Goal: Information Seeking & Learning: Learn about a topic

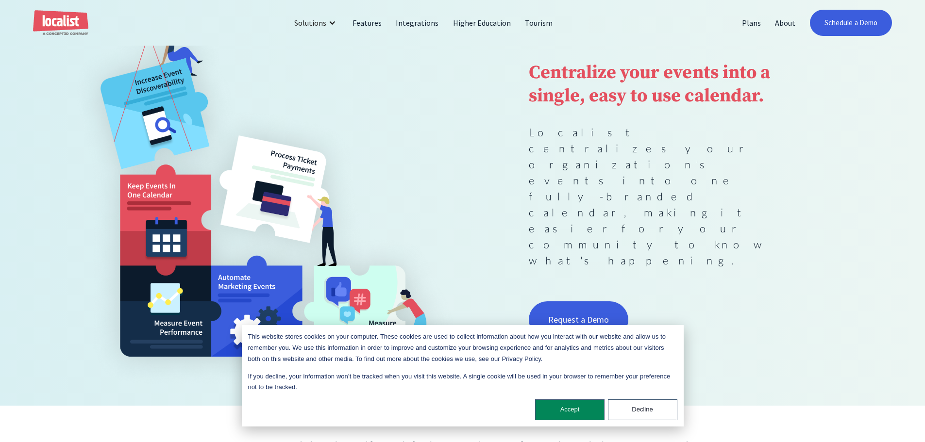
scroll to position [146, 0]
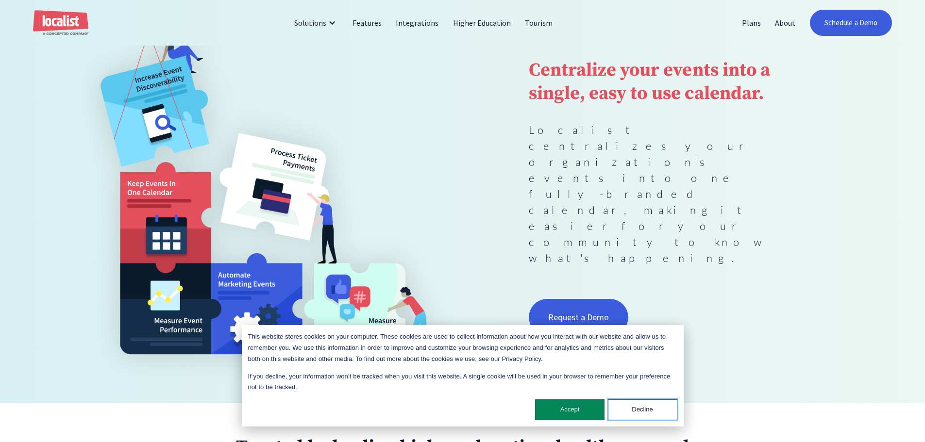
click at [632, 410] on button "Decline" at bounding box center [642, 410] width 69 height 21
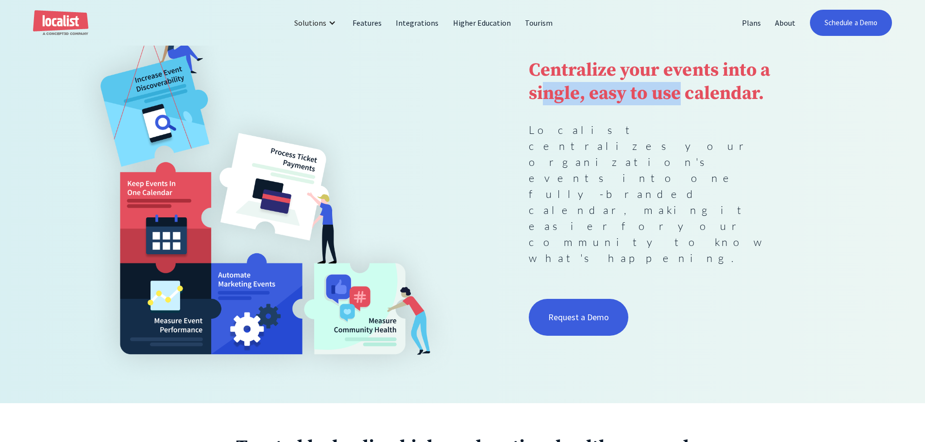
drag, startPoint x: 596, startPoint y: 155, endPoint x: 538, endPoint y: 151, distance: 58.4
click at [538, 105] on strong "Centralize your events into a single, easy to use calendar." at bounding box center [649, 82] width 241 height 47
click at [536, 105] on strong "Centralize your events into a single, easy to use calendar." at bounding box center [649, 82] width 241 height 47
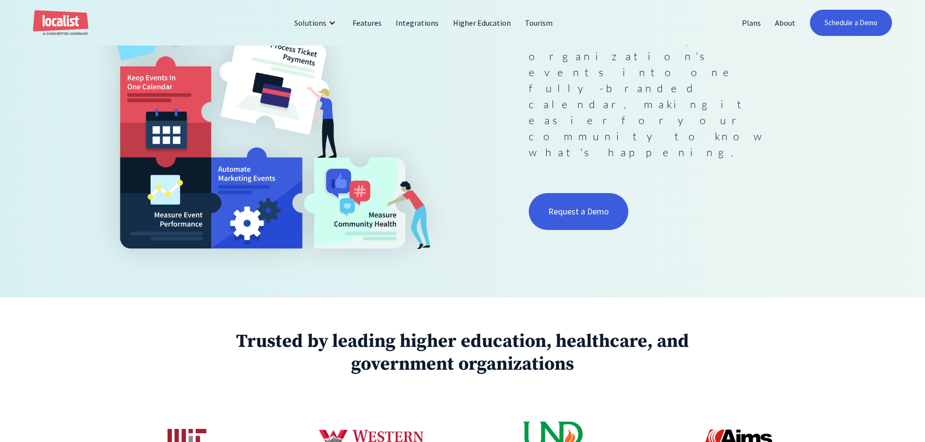
scroll to position [243, 0]
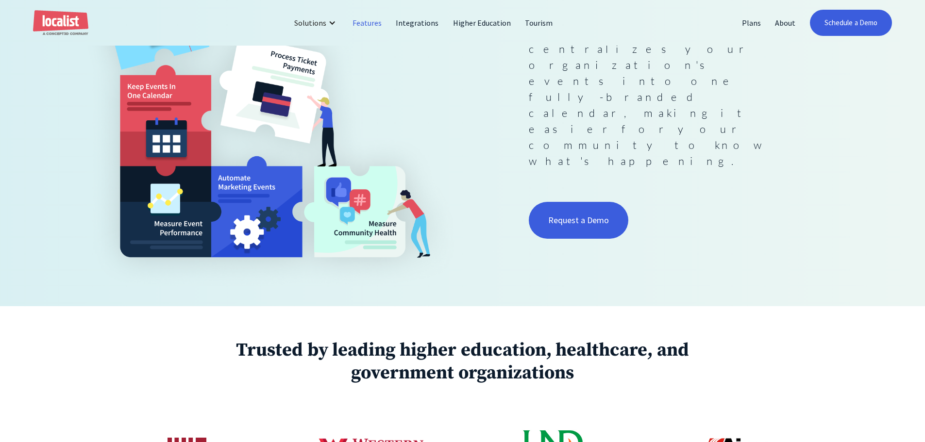
click at [383, 25] on link "Features" at bounding box center [367, 22] width 43 height 23
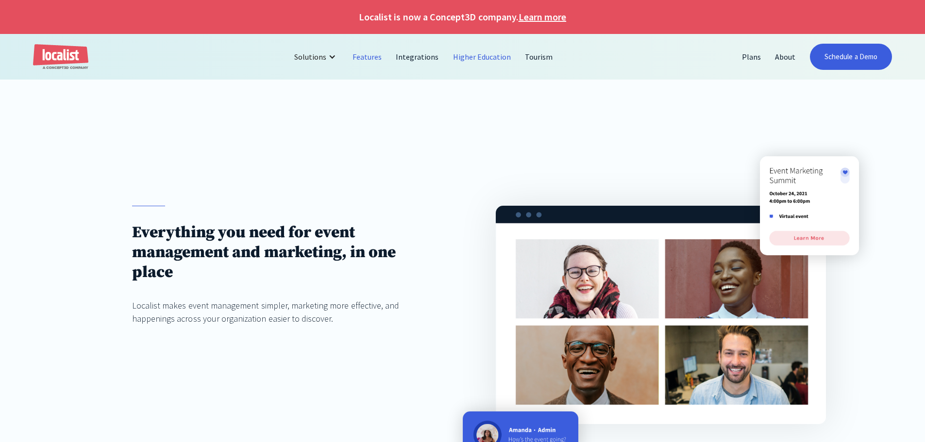
click at [485, 58] on link "Higher Education" at bounding box center [482, 56] width 72 height 23
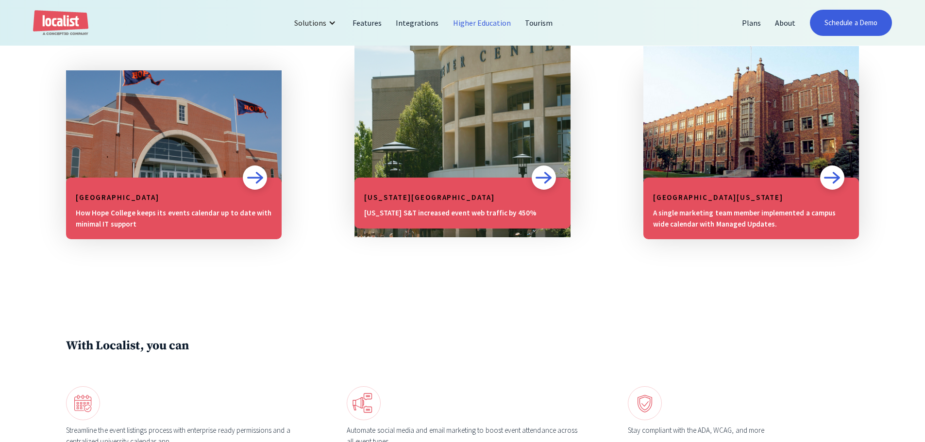
scroll to position [923, 0]
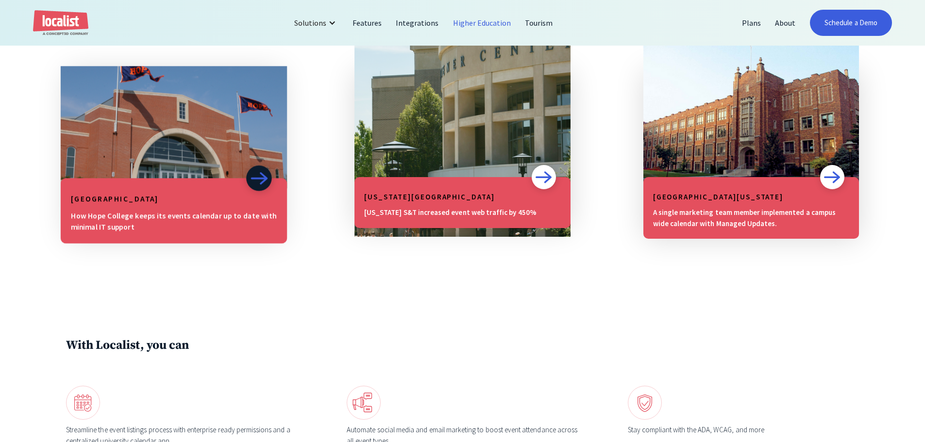
click at [213, 199] on h5 "[GEOGRAPHIC_DATA]" at bounding box center [174, 199] width 206 height 12
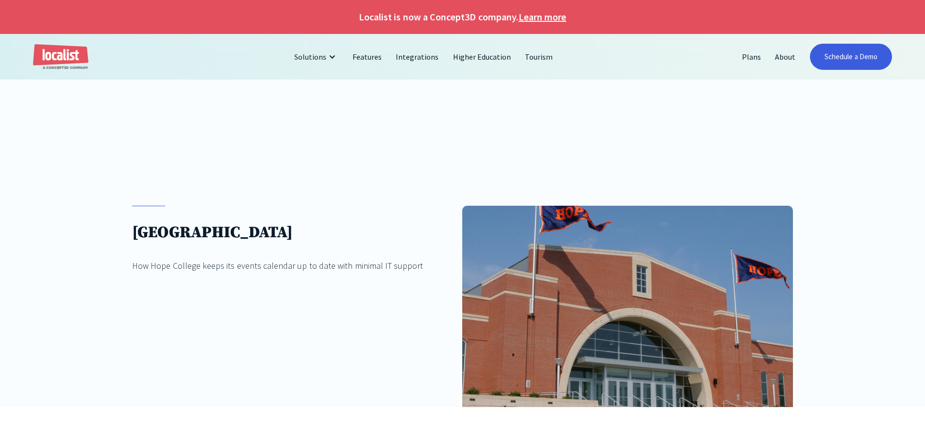
drag, startPoint x: 423, startPoint y: 140, endPoint x: 452, endPoint y: 146, distance: 29.2
click at [452, 146] on div "[GEOGRAPHIC_DATA] How Hope College keeps its events calendar up to date with mi…" at bounding box center [462, 274] width 925 height 268
drag, startPoint x: 444, startPoint y: 145, endPoint x: 187, endPoint y: 236, distance: 271.9
click at [187, 236] on h1 "[GEOGRAPHIC_DATA]" at bounding box center [277, 233] width 291 height 20
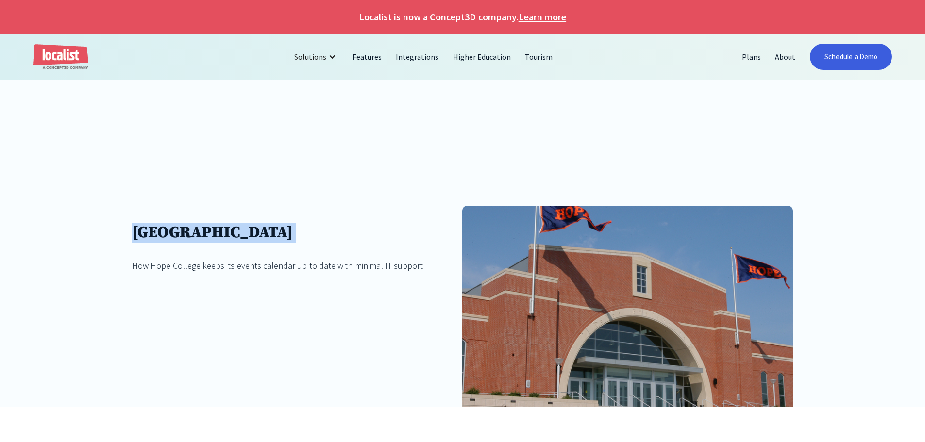
click at [187, 236] on h1 "Hope College" at bounding box center [277, 233] width 291 height 20
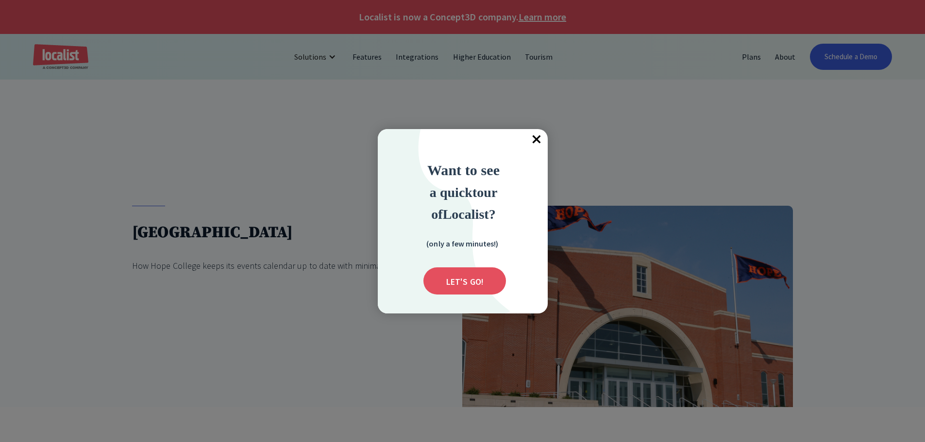
click at [542, 138] on span "×" at bounding box center [536, 139] width 21 height 21
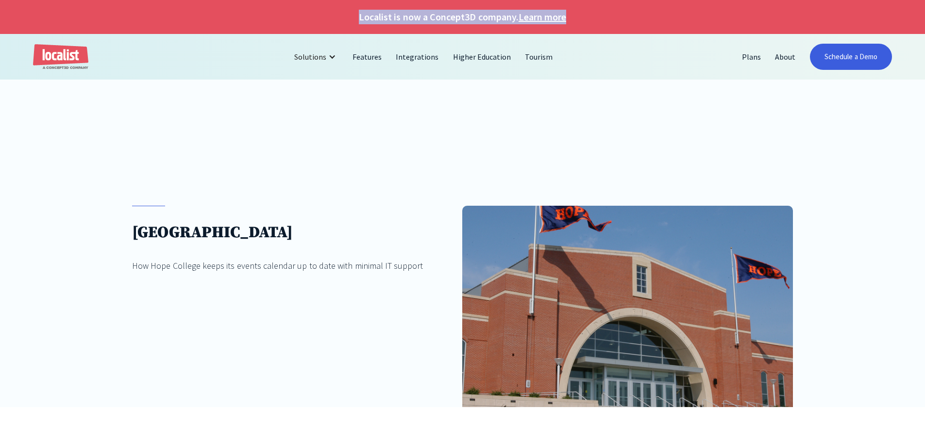
drag, startPoint x: 681, startPoint y: 19, endPoint x: 687, endPoint y: 19, distance: 5.8
click at [687, 19] on h1 "Localist is now a Concept3D company. Learn more" at bounding box center [462, 17] width 925 height 15
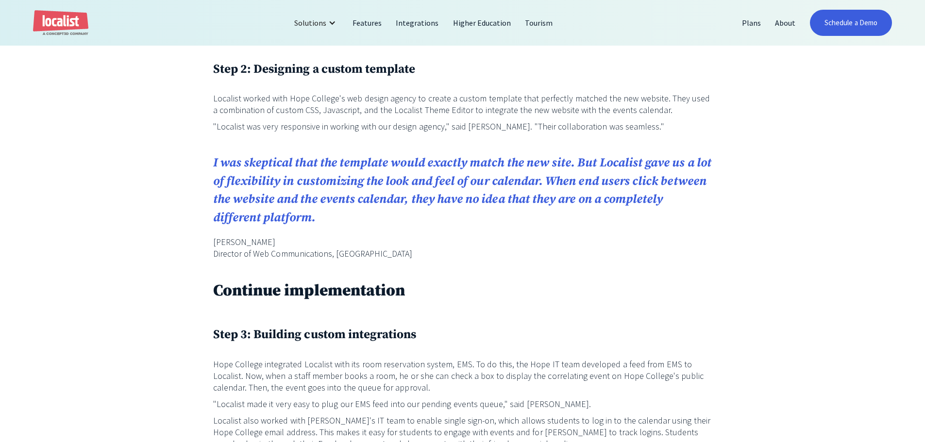
scroll to position [1020, 0]
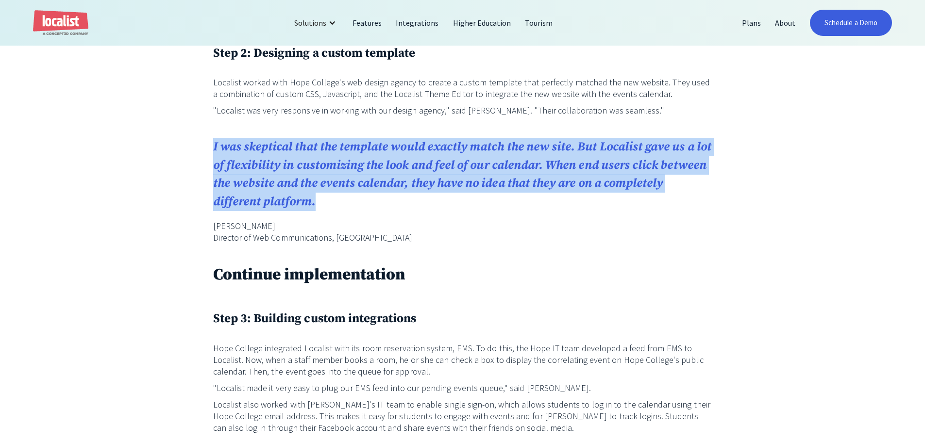
drag, startPoint x: 212, startPoint y: 150, endPoint x: 331, endPoint y: 204, distance: 130.6
click at [331, 204] on blockquote "I was skeptical that the template would exactly match the new site. But Localis…" at bounding box center [462, 174] width 499 height 73
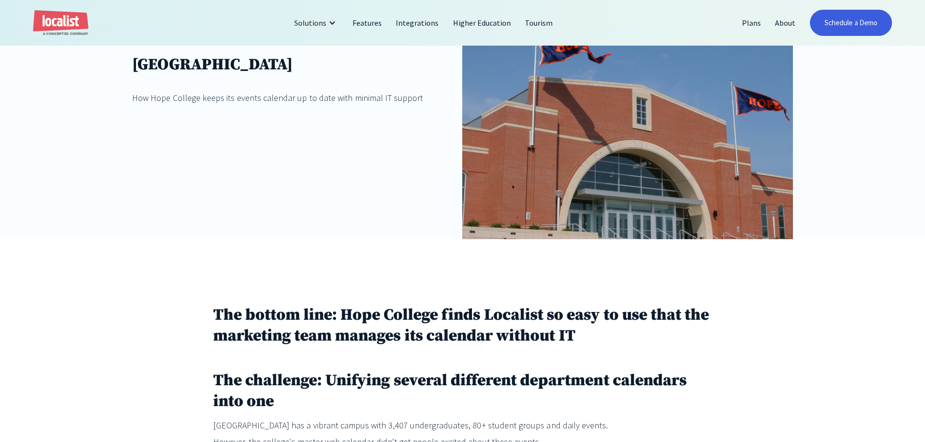
scroll to position [0, 0]
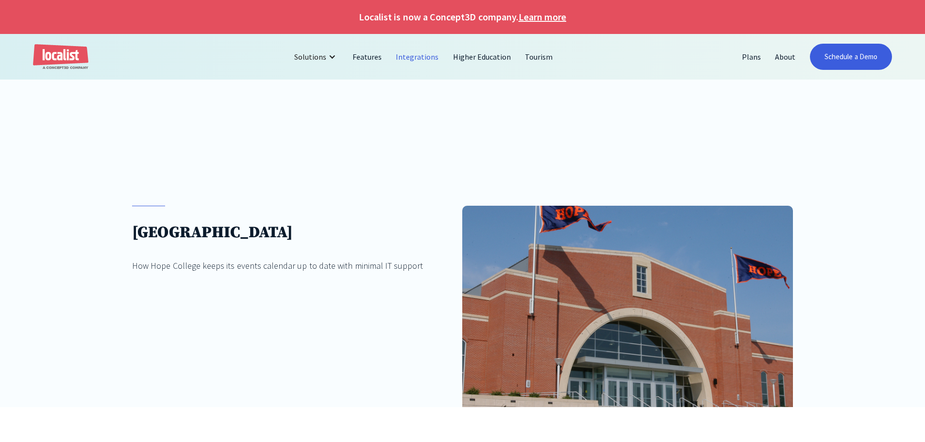
click at [408, 60] on link "Integrations" at bounding box center [417, 56] width 57 height 23
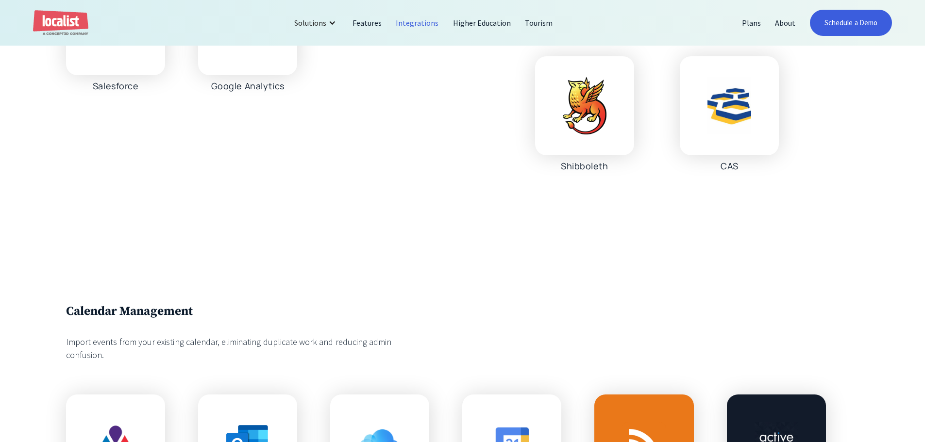
scroll to position [1506, 0]
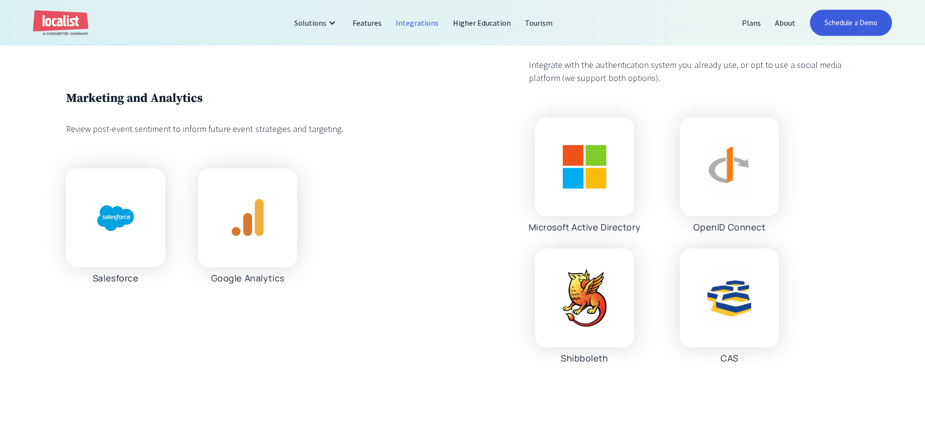
click at [129, 217] on img at bounding box center [116, 218] width 44 height 43
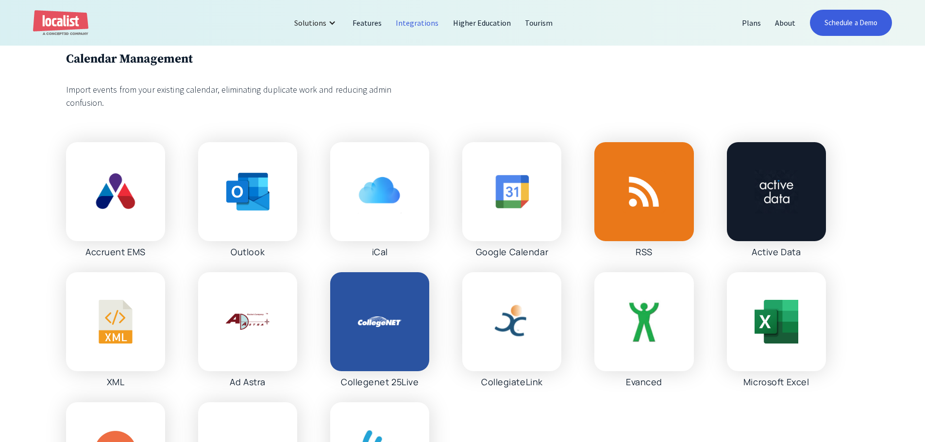
scroll to position [2088, 0]
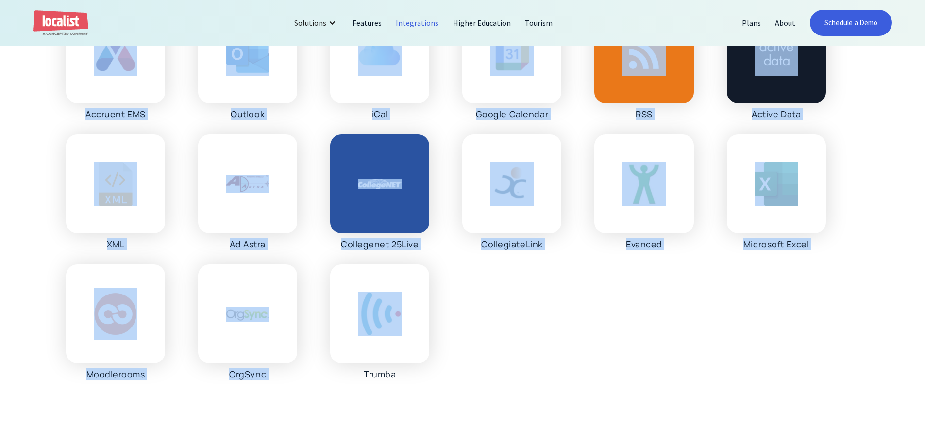
drag, startPoint x: 443, startPoint y: 374, endPoint x: 99, endPoint y: 80, distance: 453.3
click at [99, 80] on div "Accruent EMS Outlook iCal Google Calendar RSS Active Data XML Ad Astra Collegen…" at bounding box center [446, 192] width 760 height 376
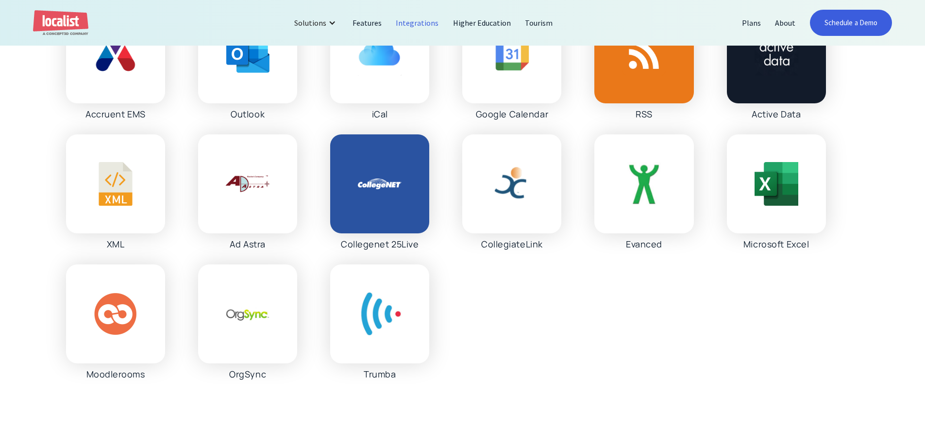
click at [64, 126] on div "Calendar Management Import events from your existing calendar, eliminating dupl…" at bounding box center [462, 147] width 925 height 599
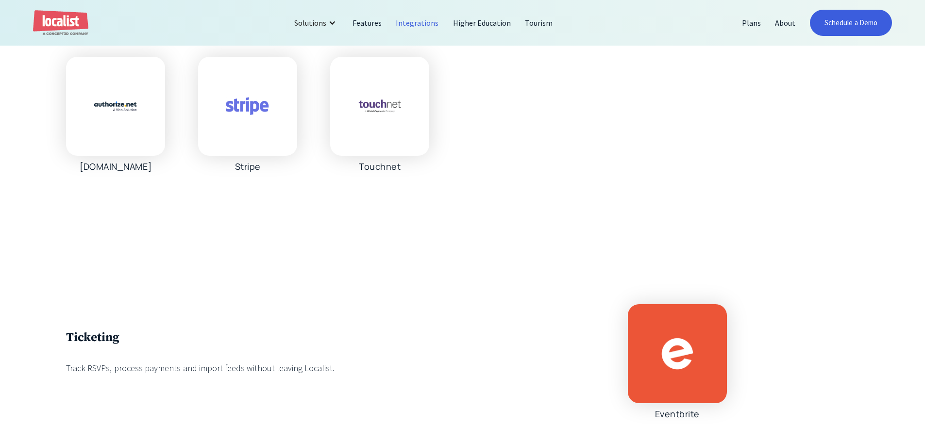
scroll to position [2963, 0]
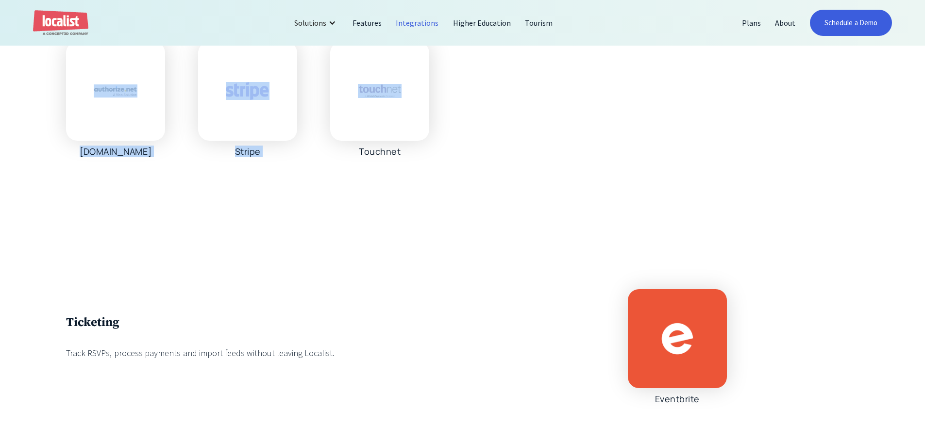
drag, startPoint x: 471, startPoint y: 197, endPoint x: 91, endPoint y: 95, distance: 393.4
click at [91, 95] on div "Payment Processing Authorize.net Stripe Touchnet" at bounding box center [462, 60] width 925 height 325
click at [339, 194] on div "Payment Processing Authorize.net Stripe Touchnet" at bounding box center [462, 60] width 925 height 325
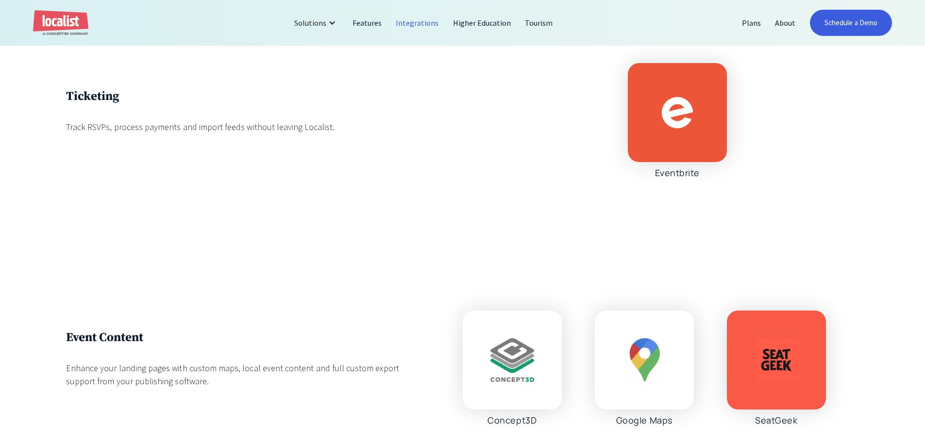
scroll to position [3351, 0]
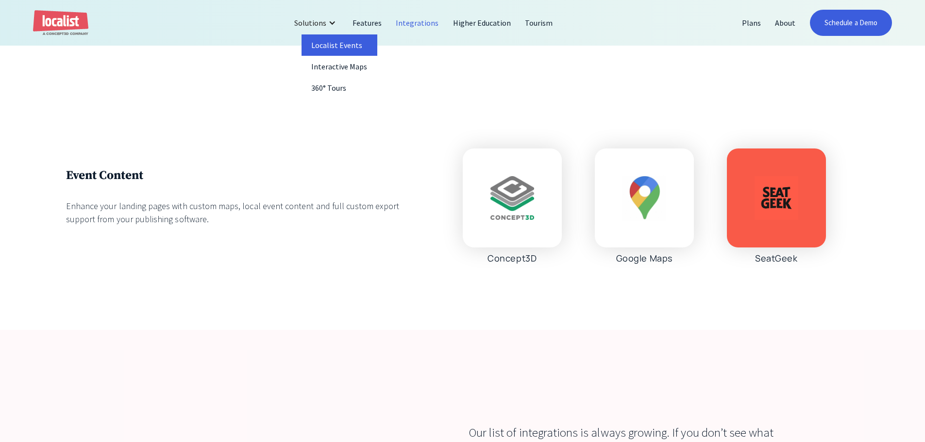
click at [339, 50] on link "Localist Events" at bounding box center [340, 44] width 76 height 21
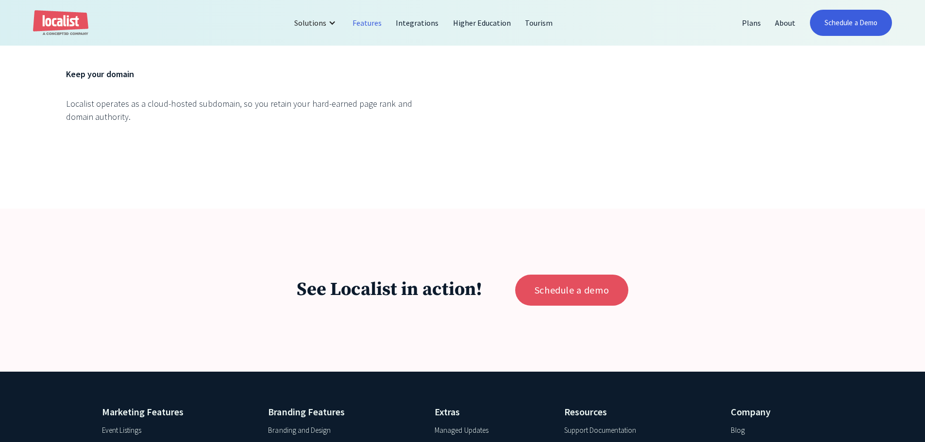
scroll to position [4498, 0]
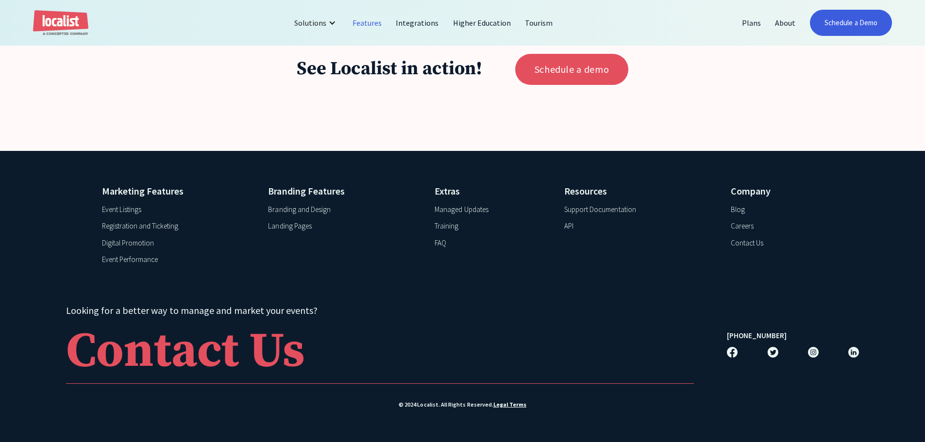
click at [287, 210] on div "Branding and Design" at bounding box center [299, 209] width 63 height 11
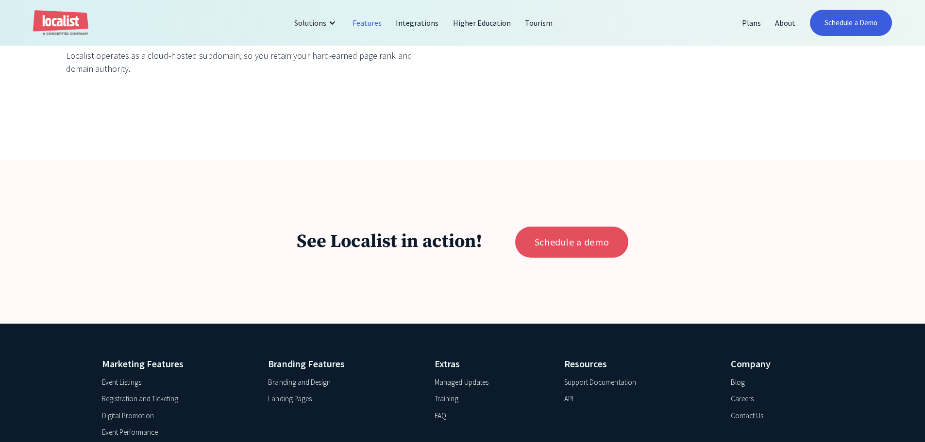
scroll to position [4459, 0]
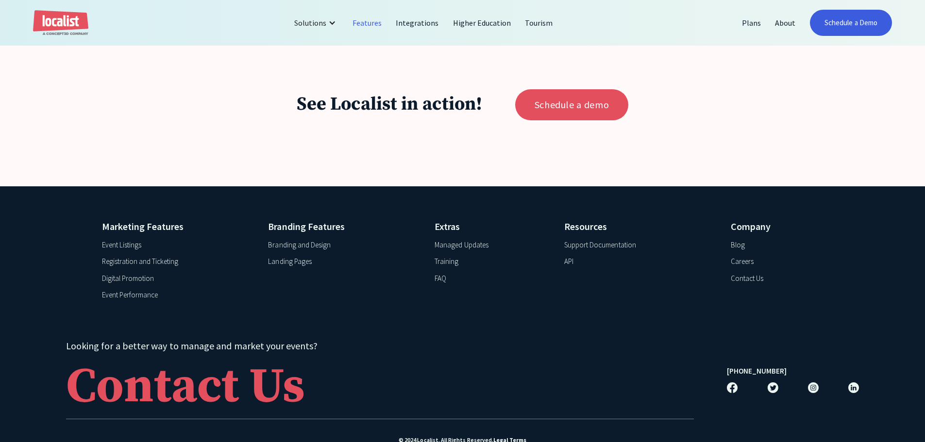
click at [288, 267] on div "Landing Pages" at bounding box center [289, 261] width 43 height 11
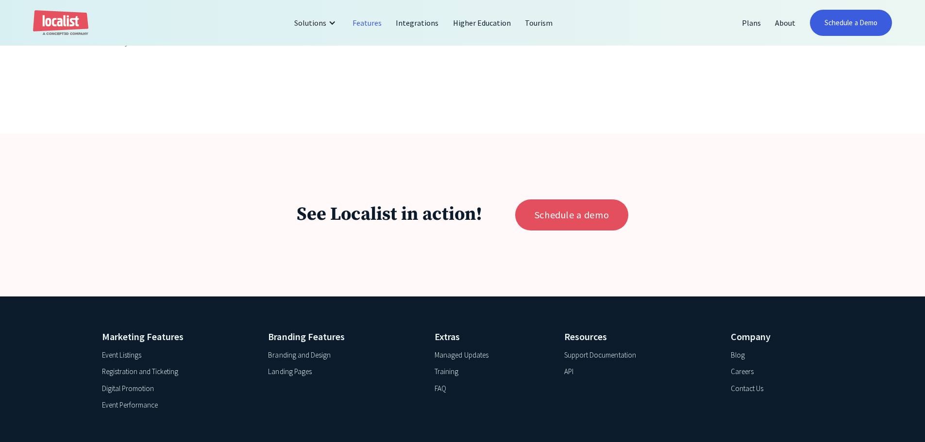
scroll to position [4498, 0]
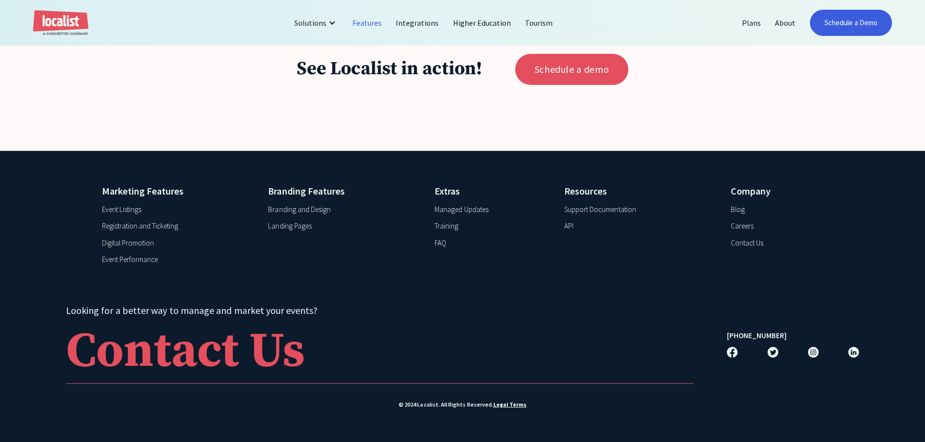
click at [283, 207] on div "Branding and Design" at bounding box center [299, 209] width 63 height 11
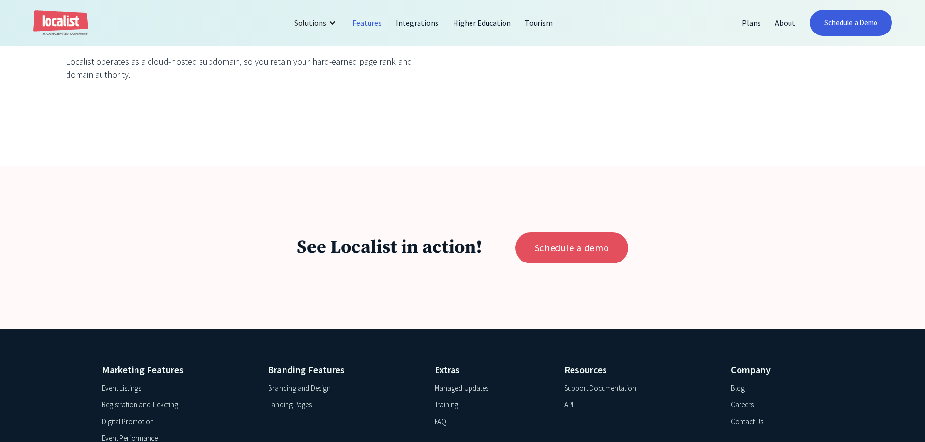
scroll to position [4498, 0]
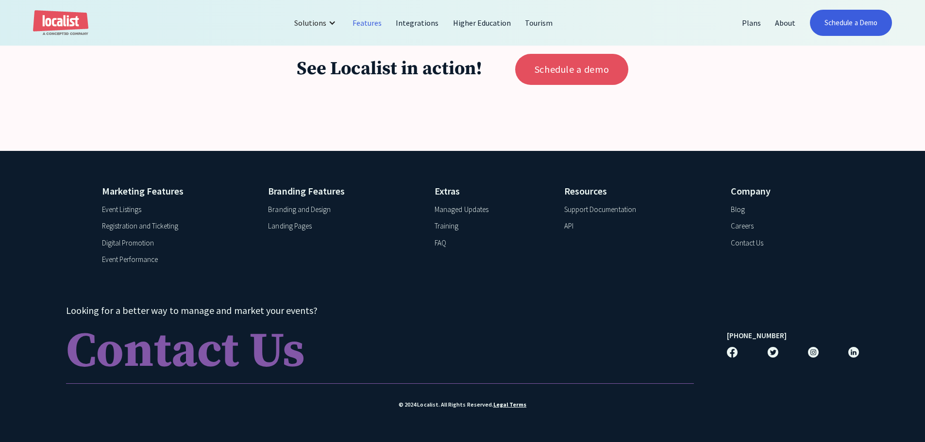
drag, startPoint x: 266, startPoint y: 215, endPoint x: 231, endPoint y: 353, distance: 142.8
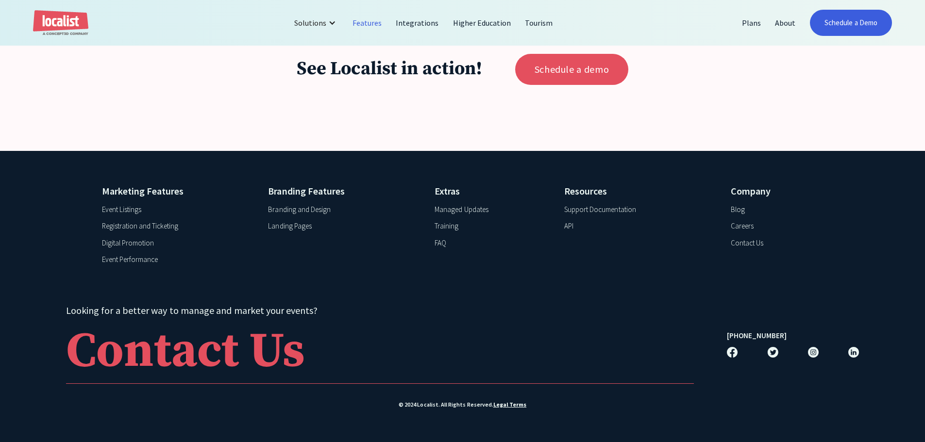
click at [125, 209] on div "Event Listings" at bounding box center [121, 209] width 39 height 11
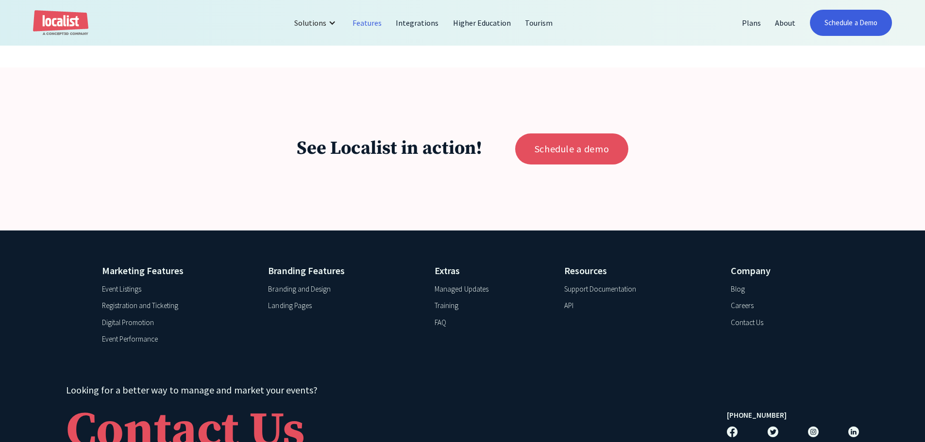
scroll to position [4498, 0]
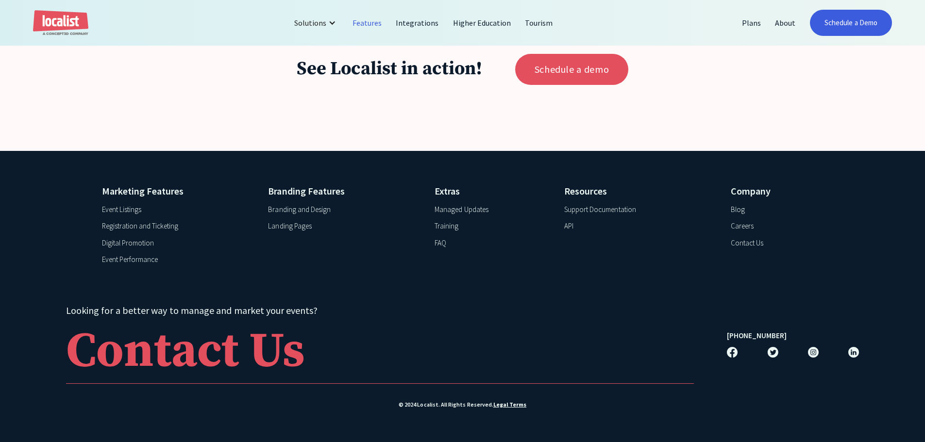
drag, startPoint x: 256, startPoint y: 255, endPoint x: 234, endPoint y: 388, distance: 134.5
click at [133, 228] on div "Registration and Ticketing" at bounding box center [140, 226] width 77 height 11
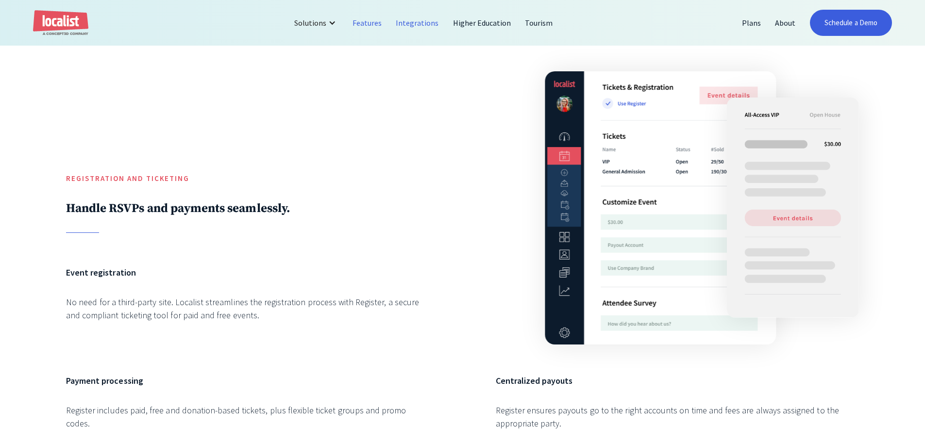
click at [428, 29] on link "Integrations" at bounding box center [417, 22] width 57 height 23
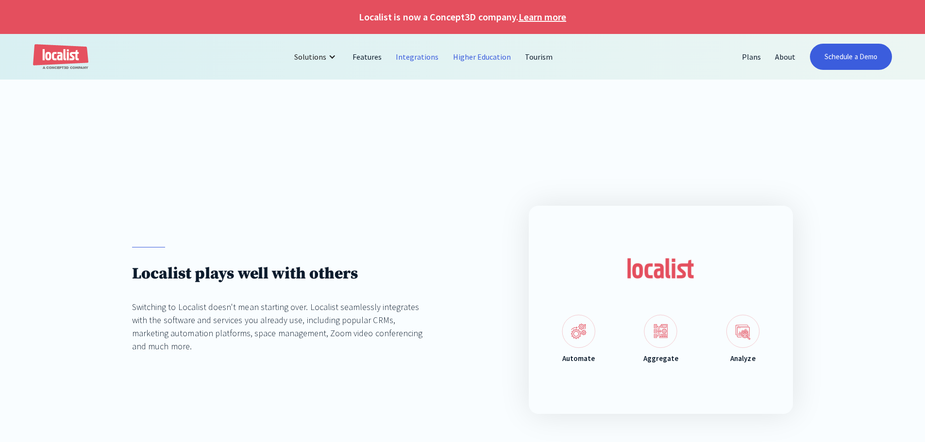
click at [481, 59] on link "Higher Education" at bounding box center [482, 56] width 72 height 23
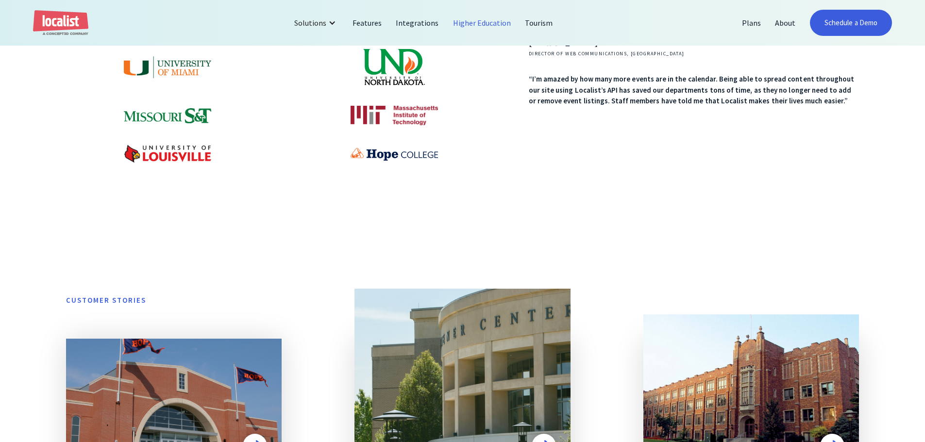
scroll to position [534, 0]
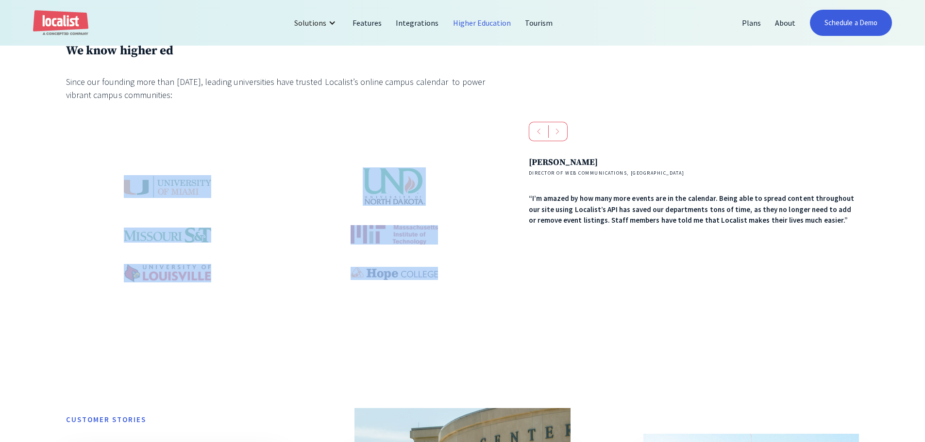
drag, startPoint x: 106, startPoint y: 189, endPoint x: 440, endPoint y: 274, distance: 344.3
click at [436, 274] on div at bounding box center [280, 225] width 429 height 115
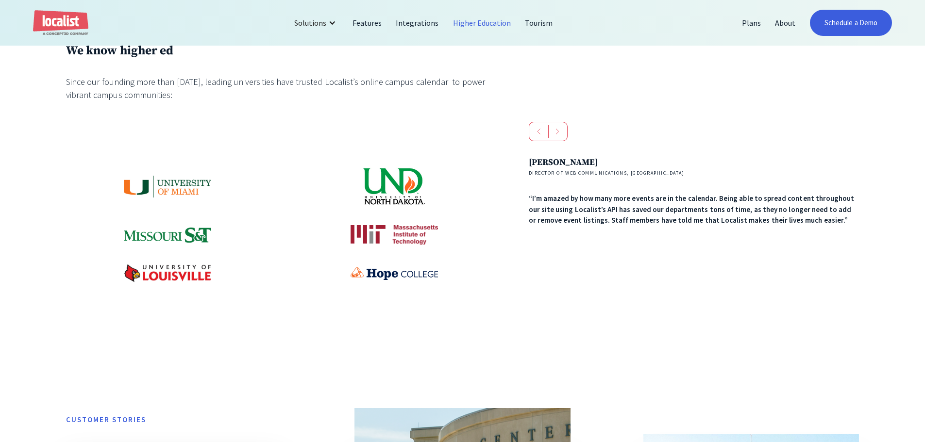
click at [534, 274] on div "We know higher ed Since our founding more than [DATE], leading universities hav…" at bounding box center [462, 195] width 793 height 305
click at [557, 135] on div "next slide" at bounding box center [557, 131] width 19 height 19
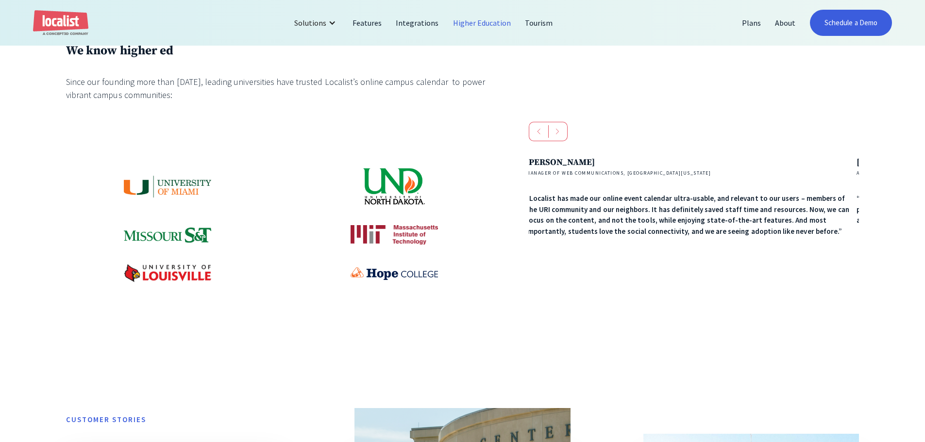
click at [557, 135] on div "next slide" at bounding box center [557, 131] width 19 height 19
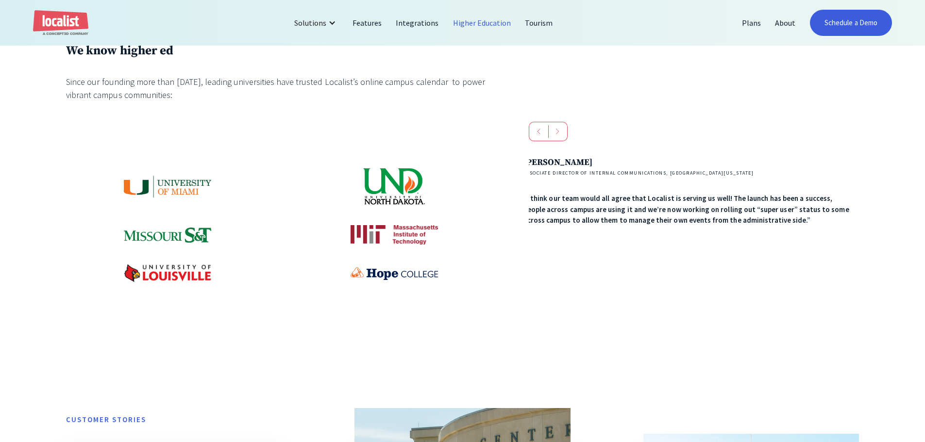
click at [529, 133] on div "previous slide" at bounding box center [539, 131] width 20 height 19
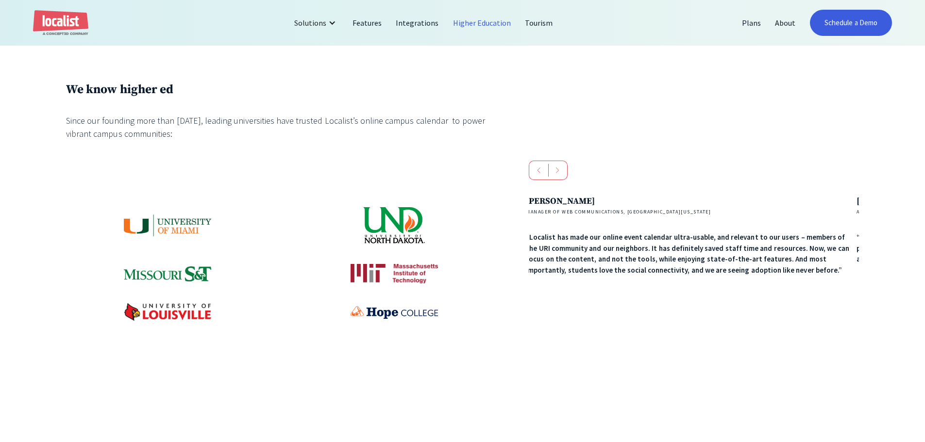
scroll to position [437, 0]
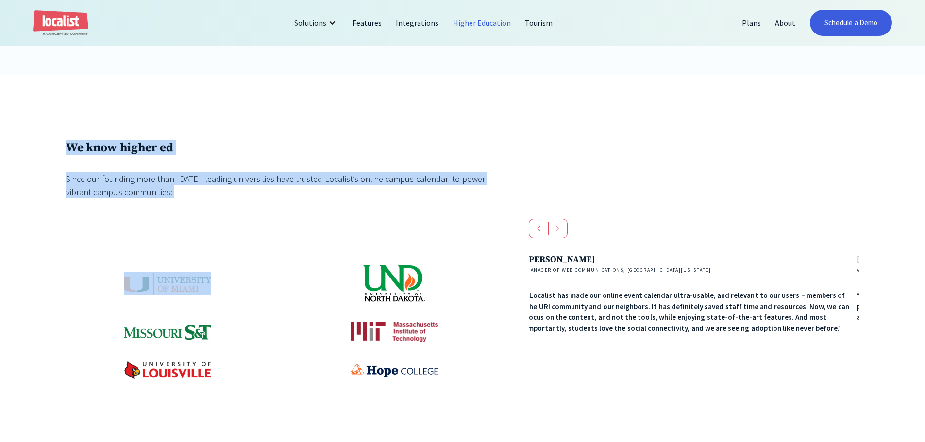
drag, startPoint x: 62, startPoint y: 140, endPoint x: 202, endPoint y: 204, distance: 153.4
click at [202, 204] on div "We know higher ed Since our founding more than [DATE], leading universities hav…" at bounding box center [280, 292] width 429 height 305
